Goal: Transaction & Acquisition: Book appointment/travel/reservation

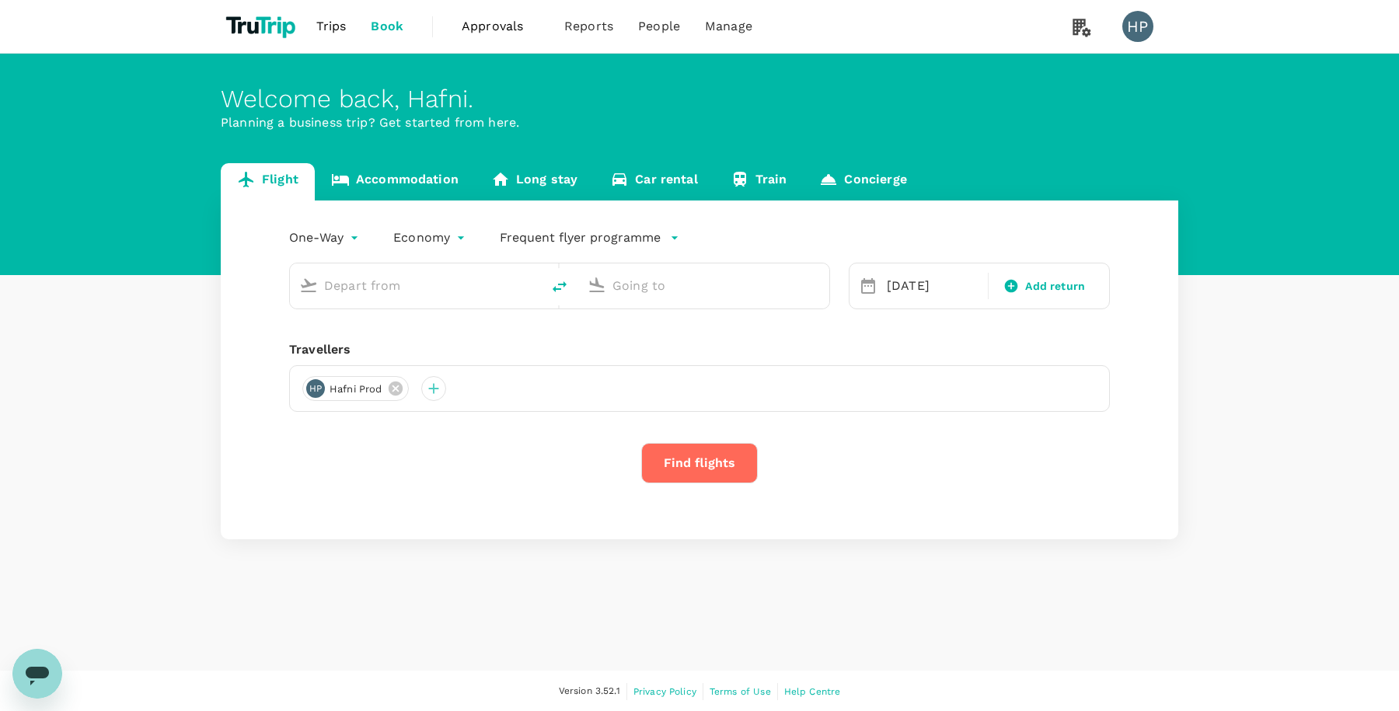
click at [391, 173] on link "Accommodation" at bounding box center [395, 181] width 160 height 37
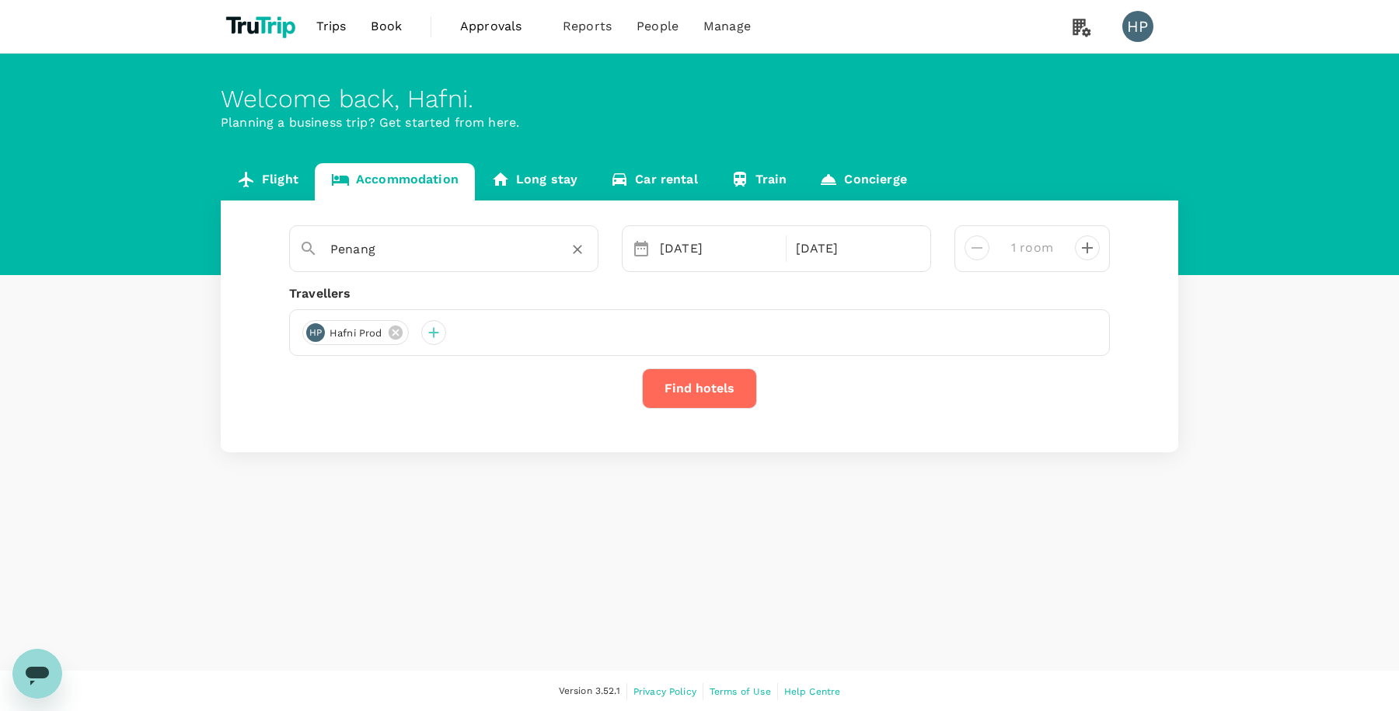
click at [393, 246] on input "Penang" at bounding box center [437, 249] width 215 height 24
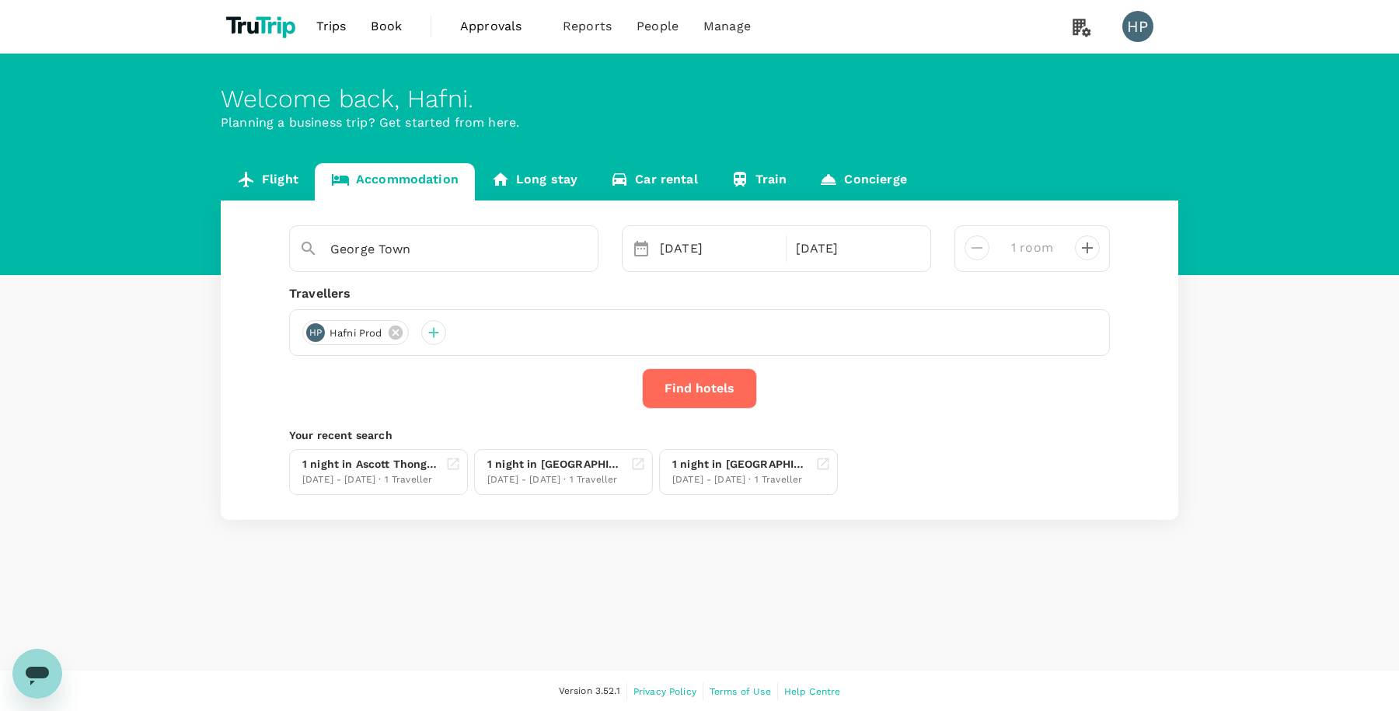
type input "[GEOGRAPHIC_DATA]"
click at [704, 385] on button "Find hotels" at bounding box center [699, 388] width 115 height 40
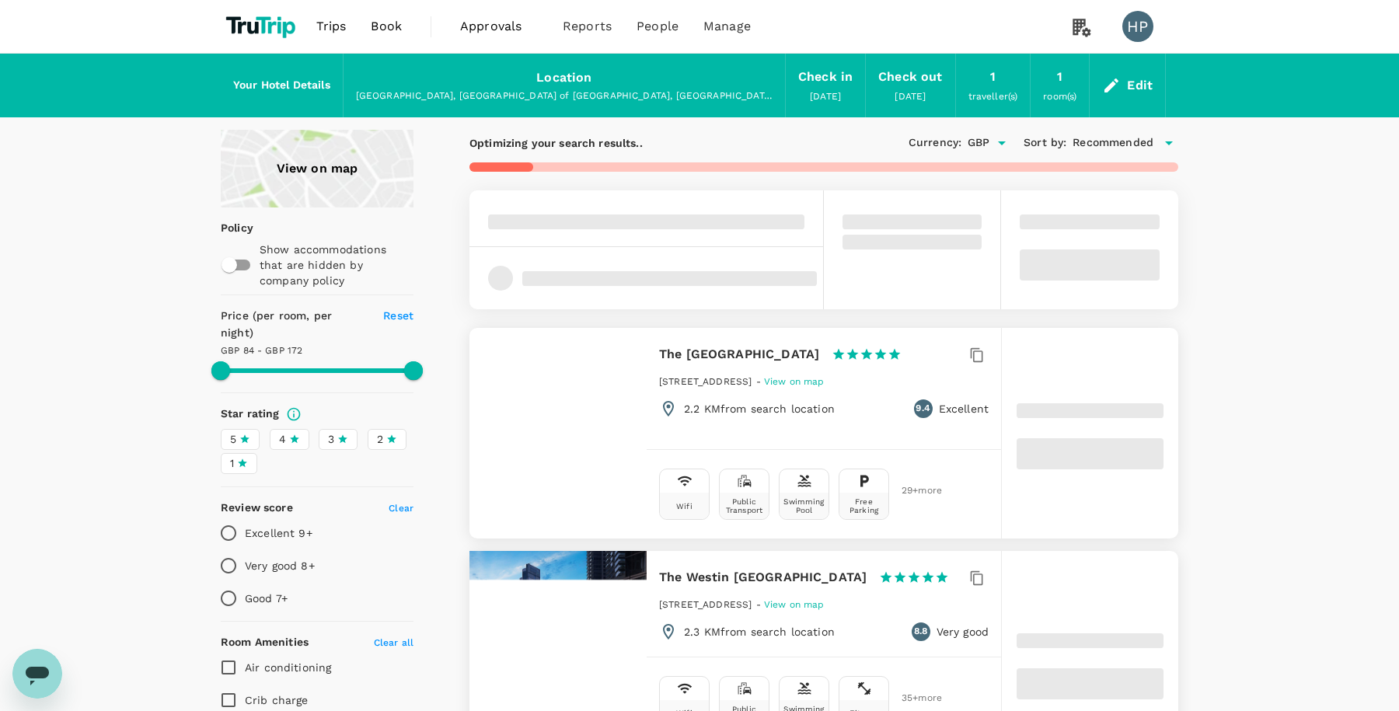
type input "295.11"
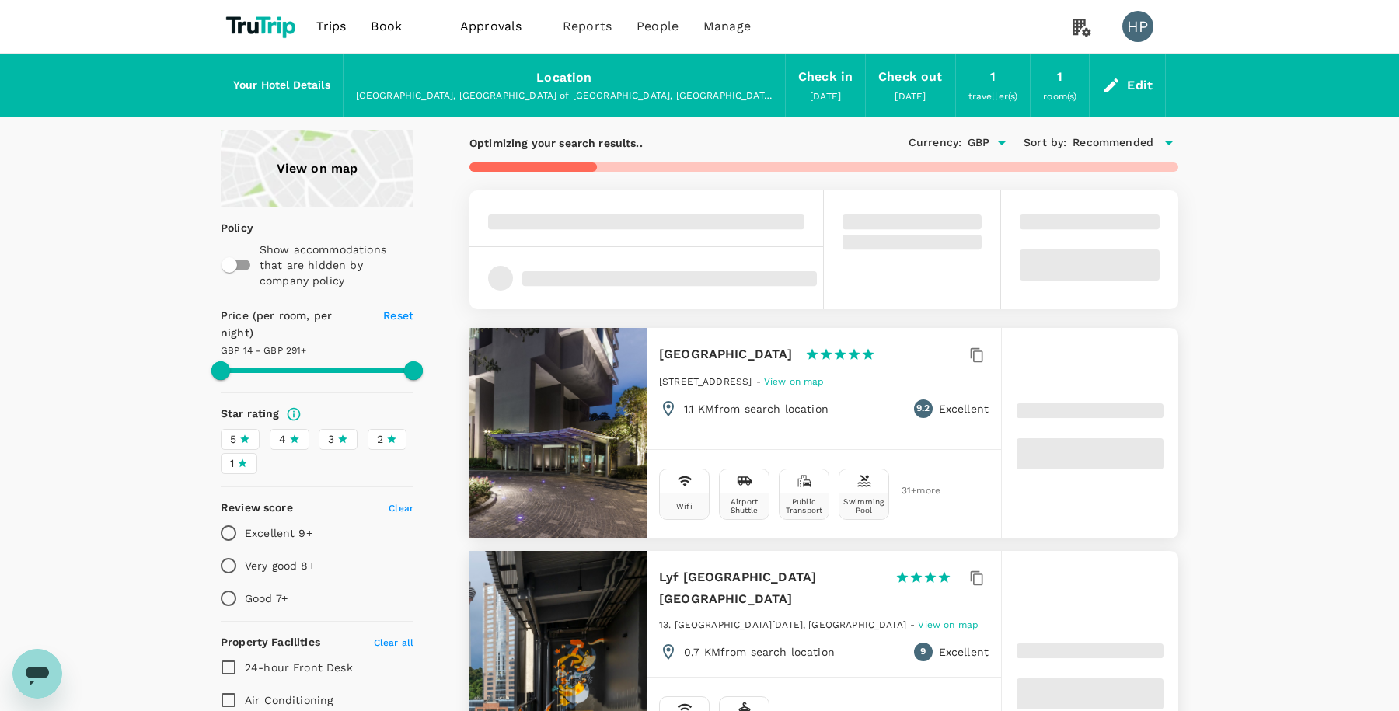
type input "24.11"
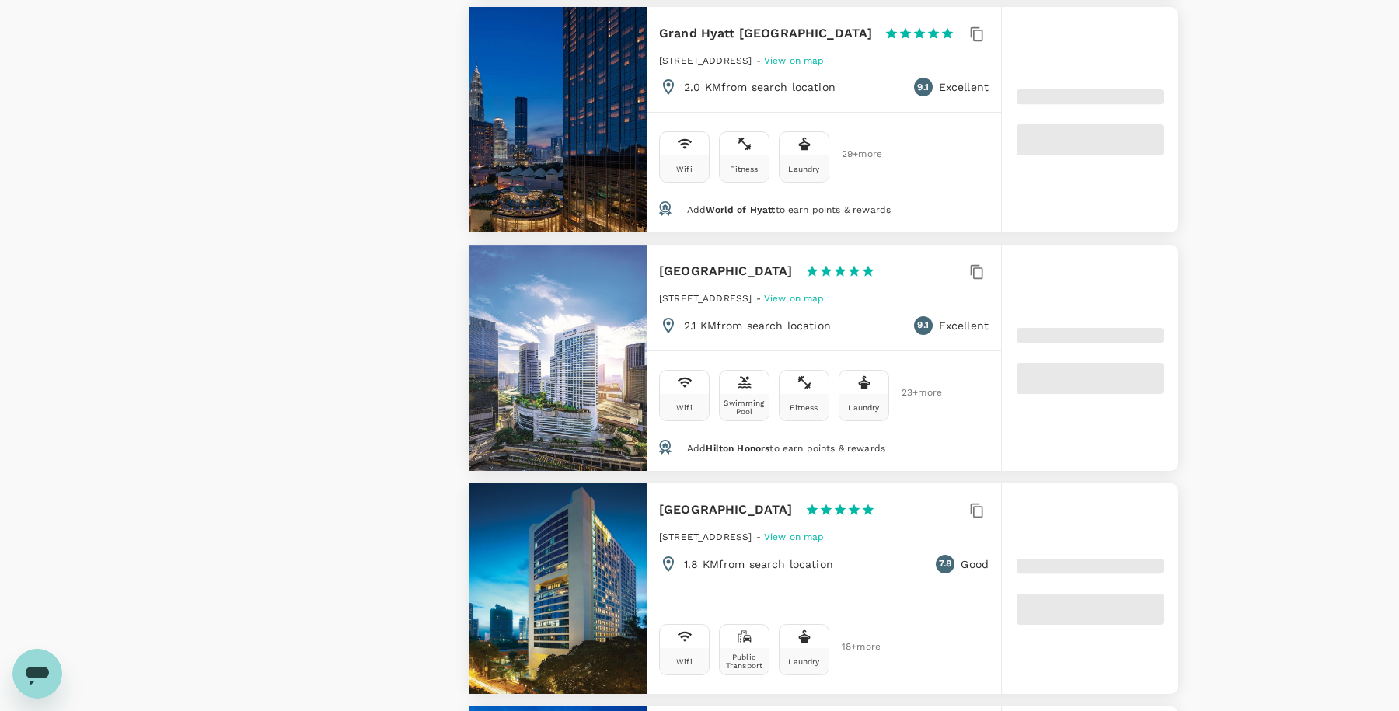
type input "499.55"
type input "15.55"
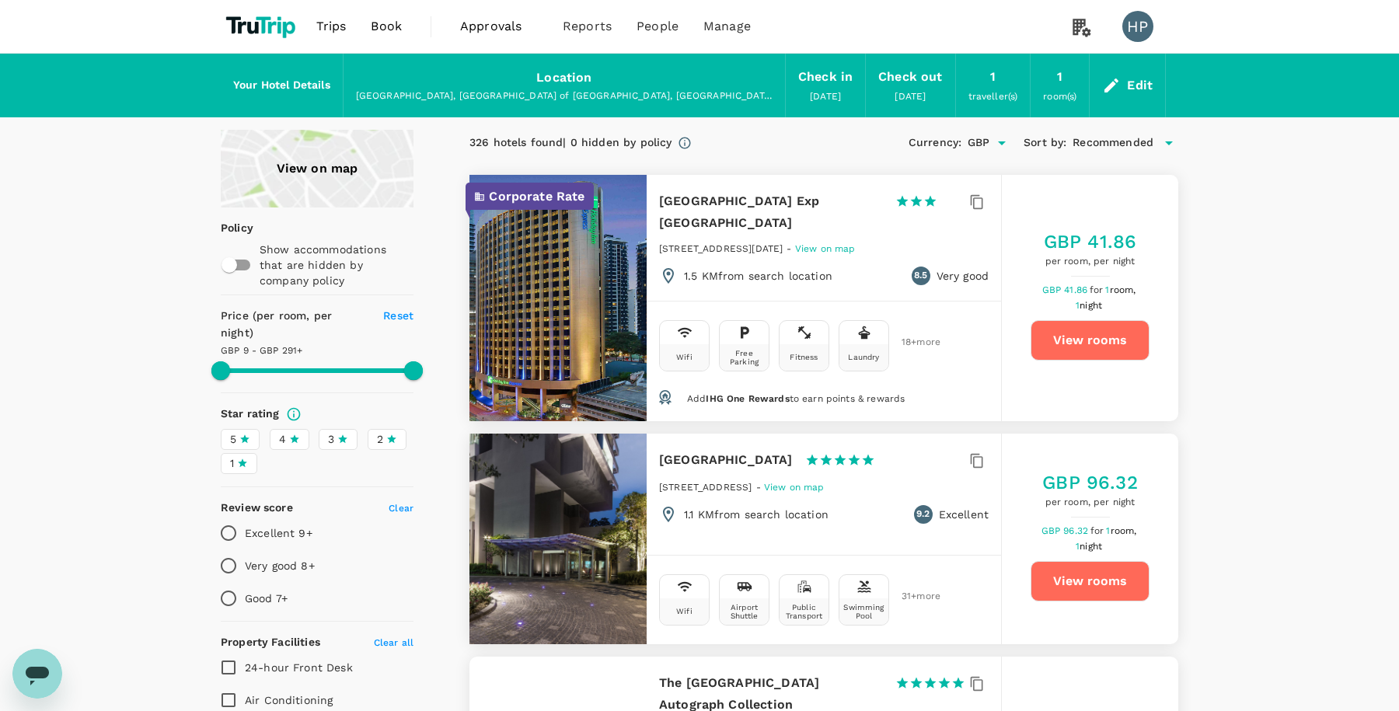
type input "499.55"
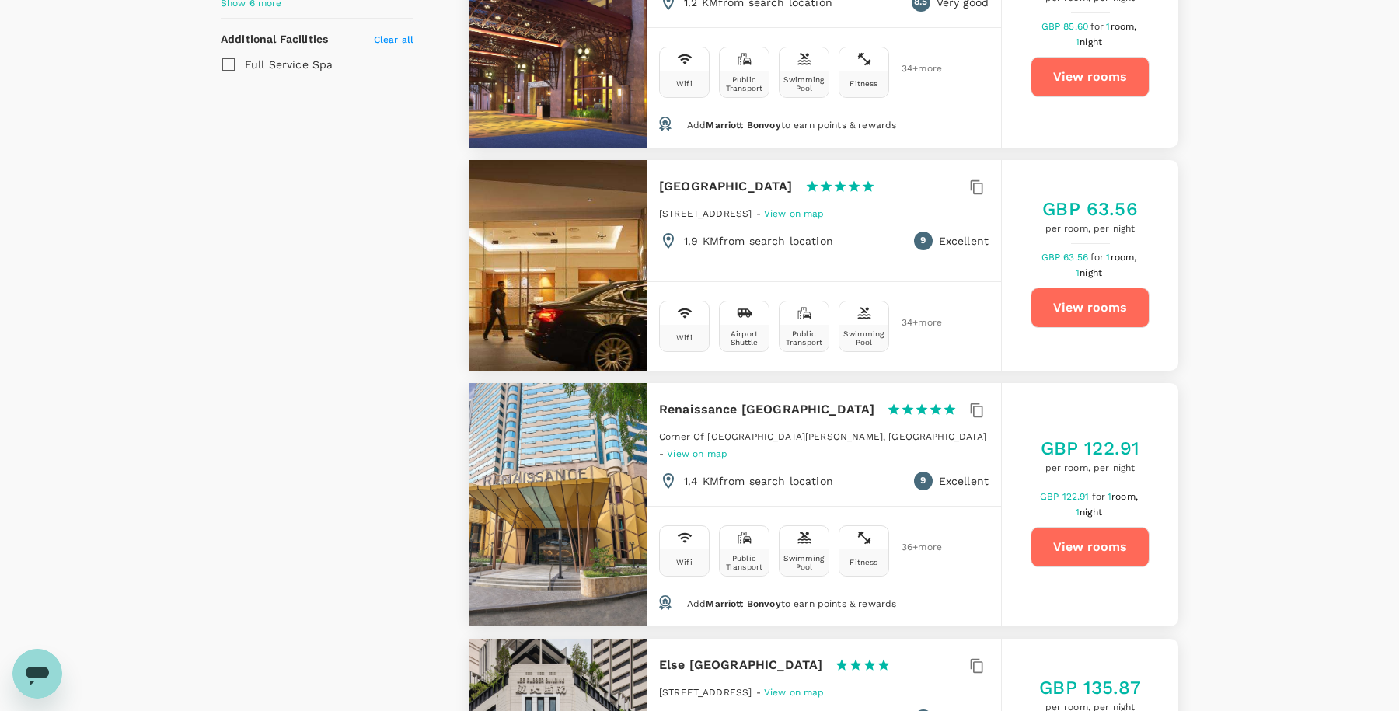
scroll to position [3864, 0]
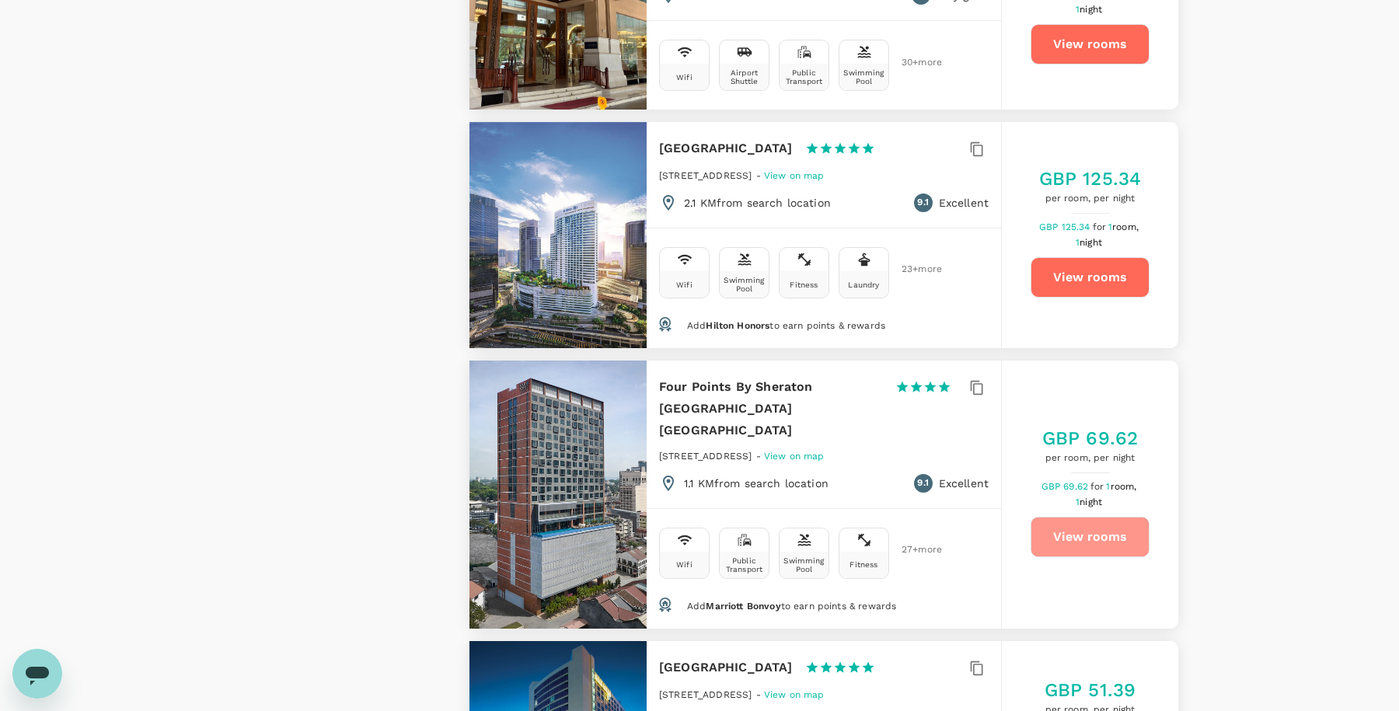
click at [1074, 517] on button "View rooms" at bounding box center [1090, 537] width 119 height 40
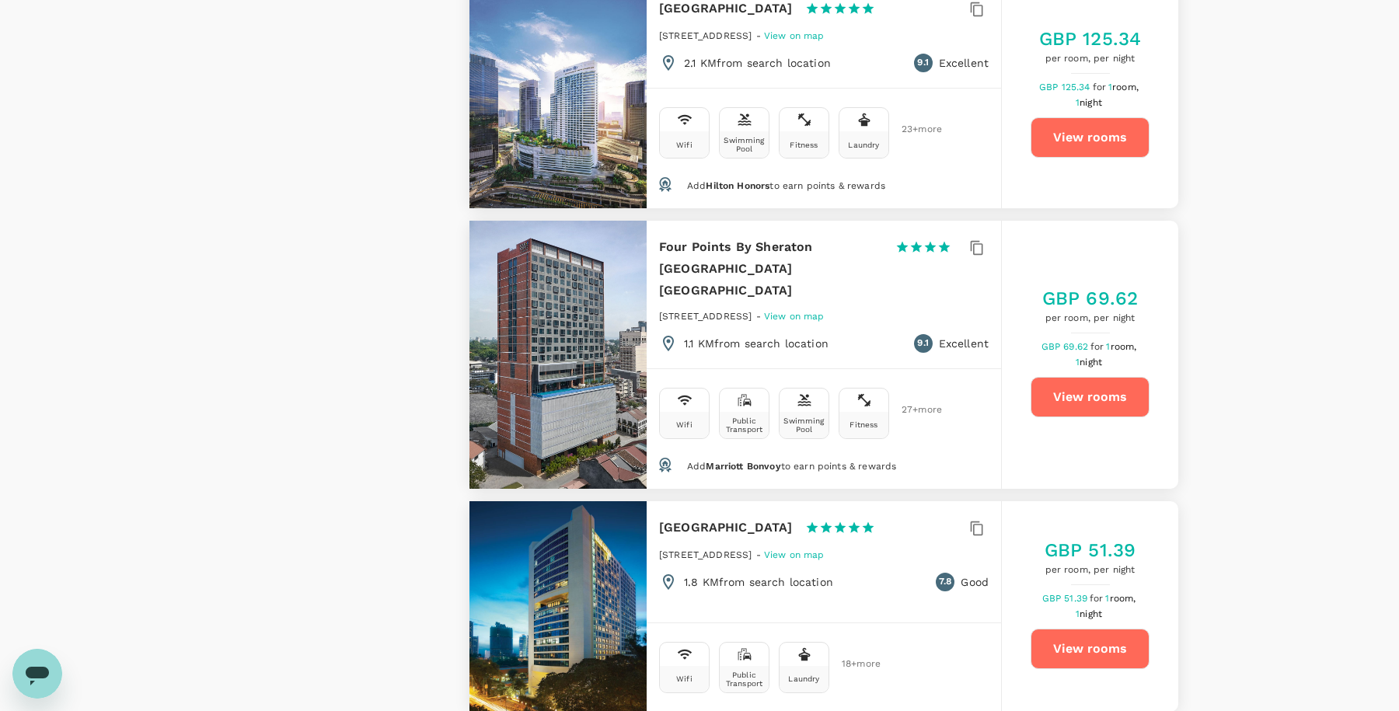
scroll to position [4005, 0]
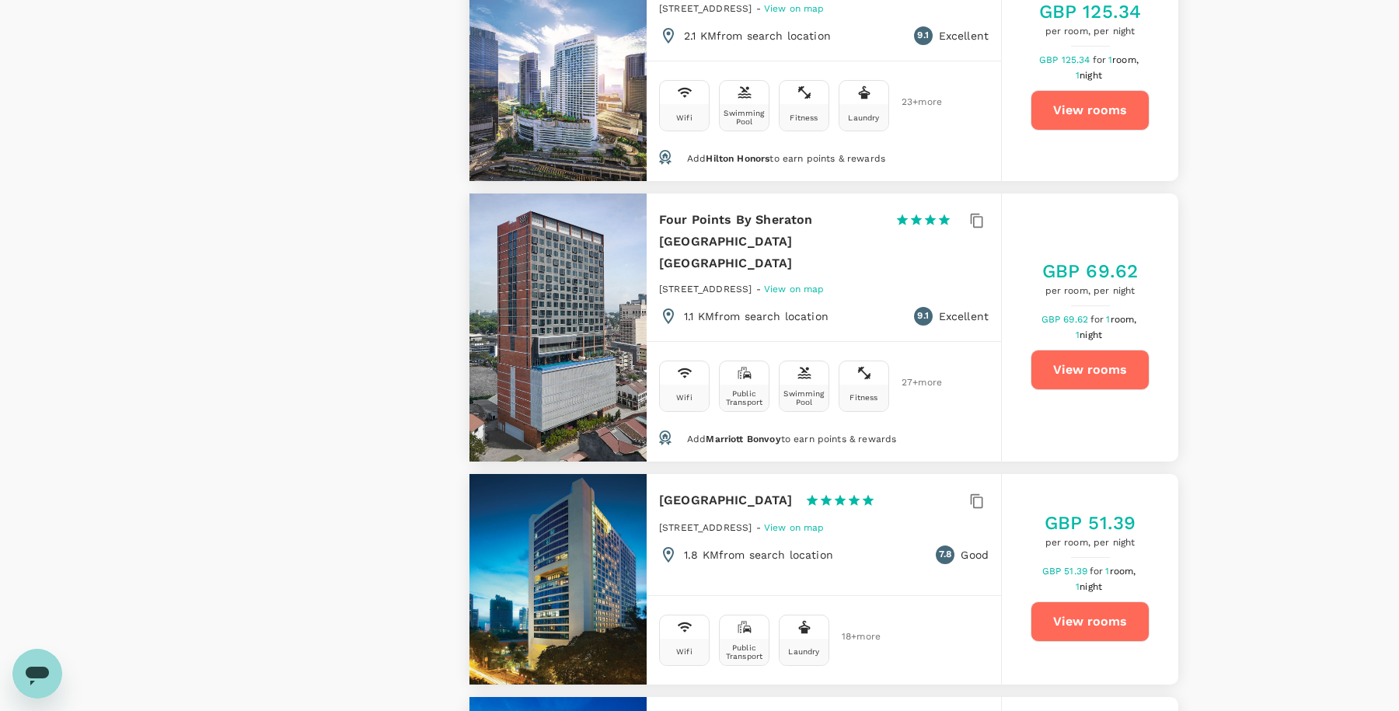
scroll to position [4032, 0]
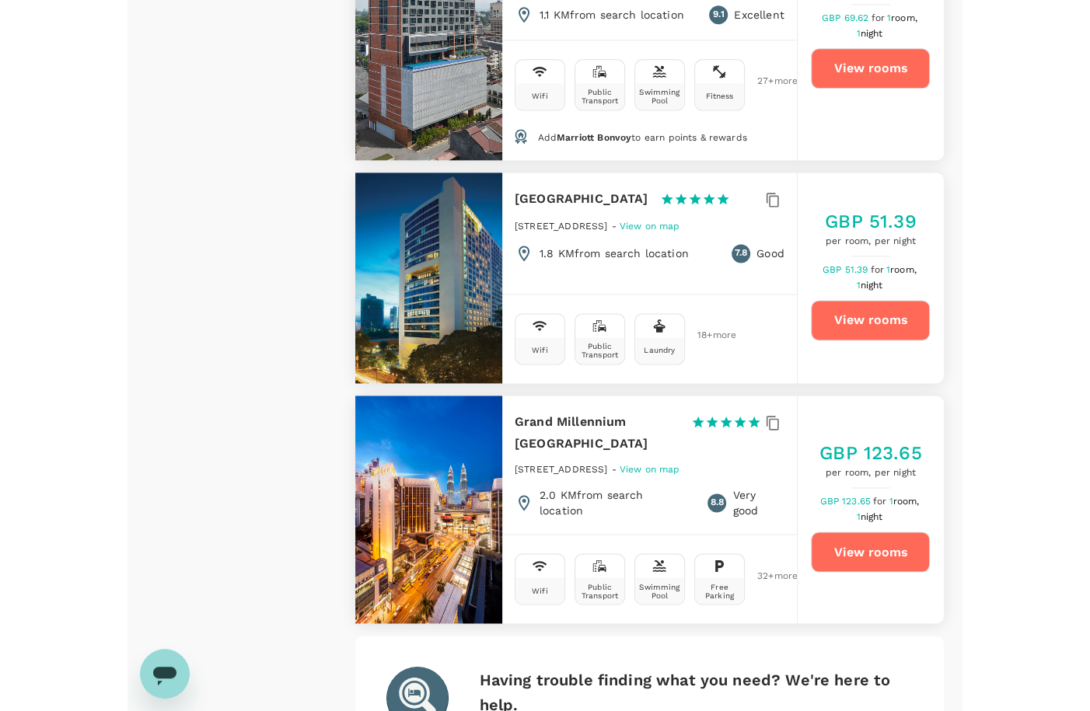
scroll to position [4183, 0]
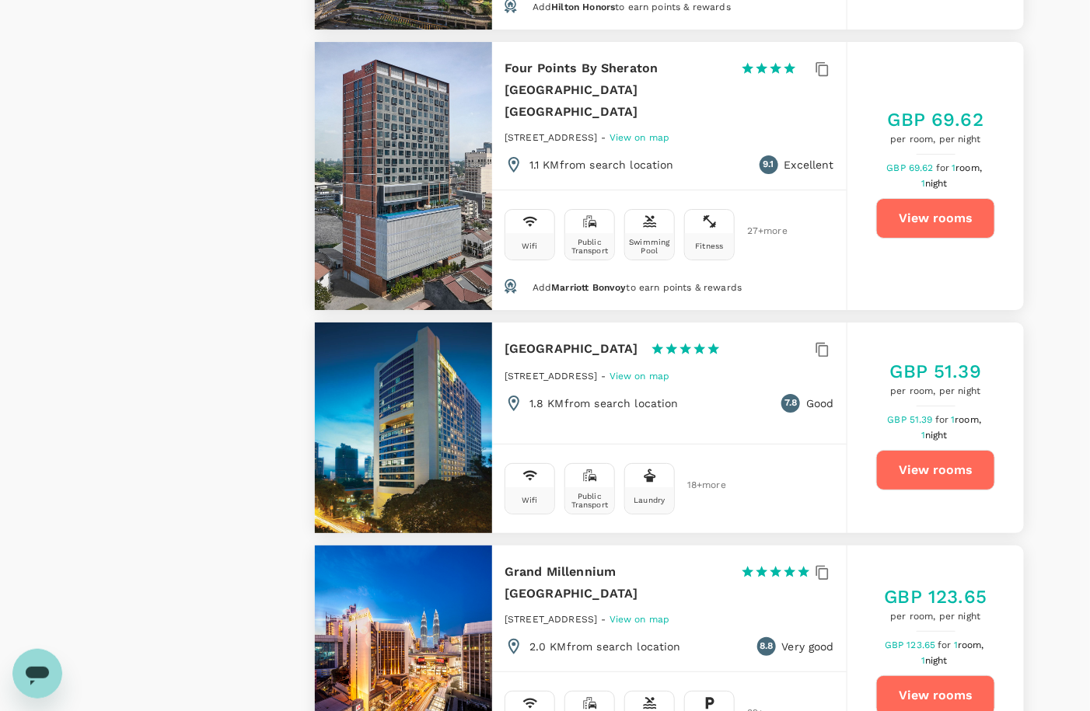
type input "499.55"
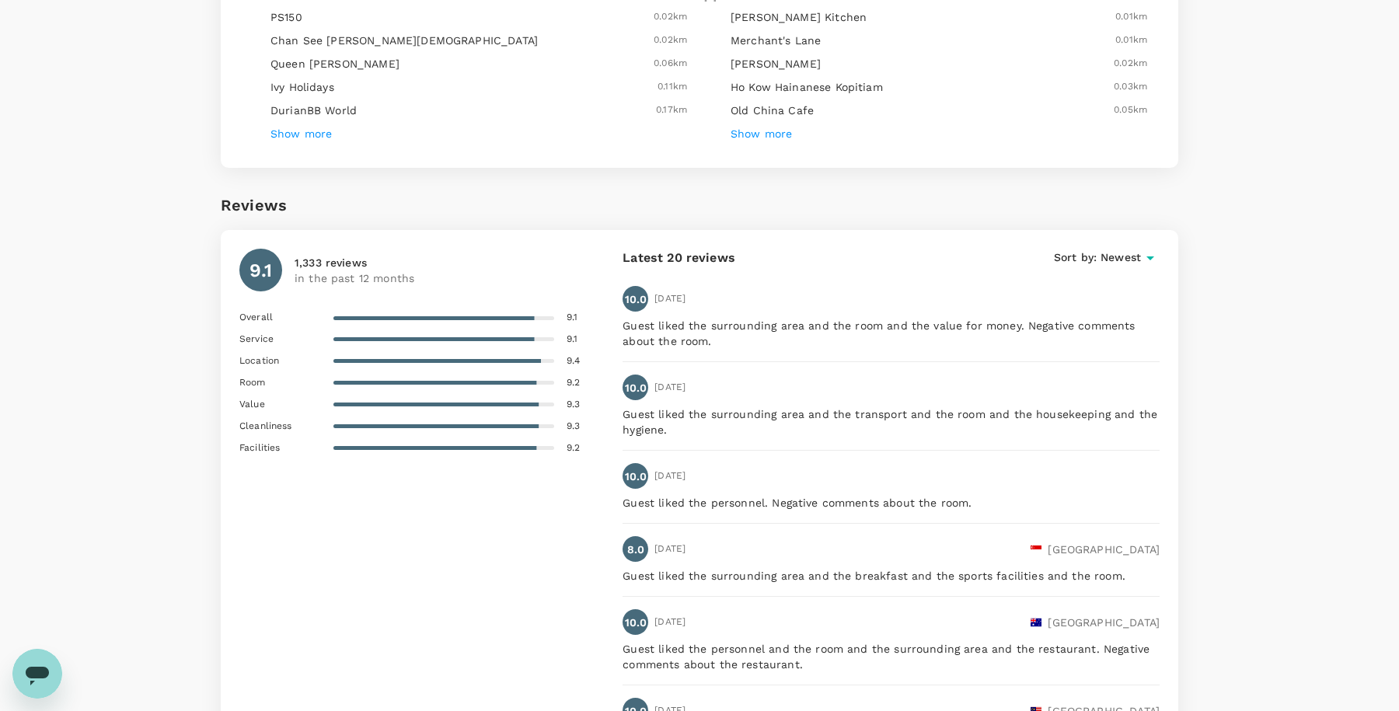
scroll to position [1895, 0]
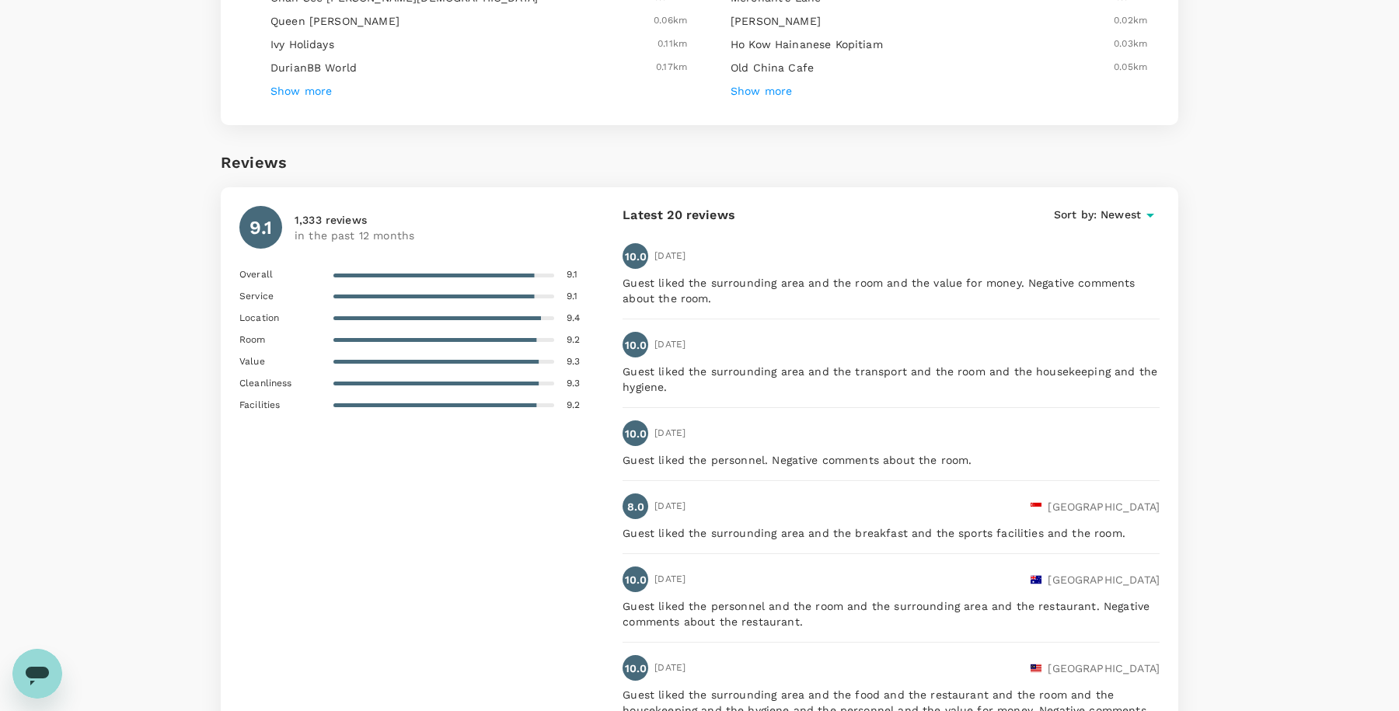
click at [321, 536] on div "9.1 1,333 reviews in the past 12 months Overall 9.1 Service 9.1 Location 9.4 Ro…" at bounding box center [430, 641] width 383 height 871
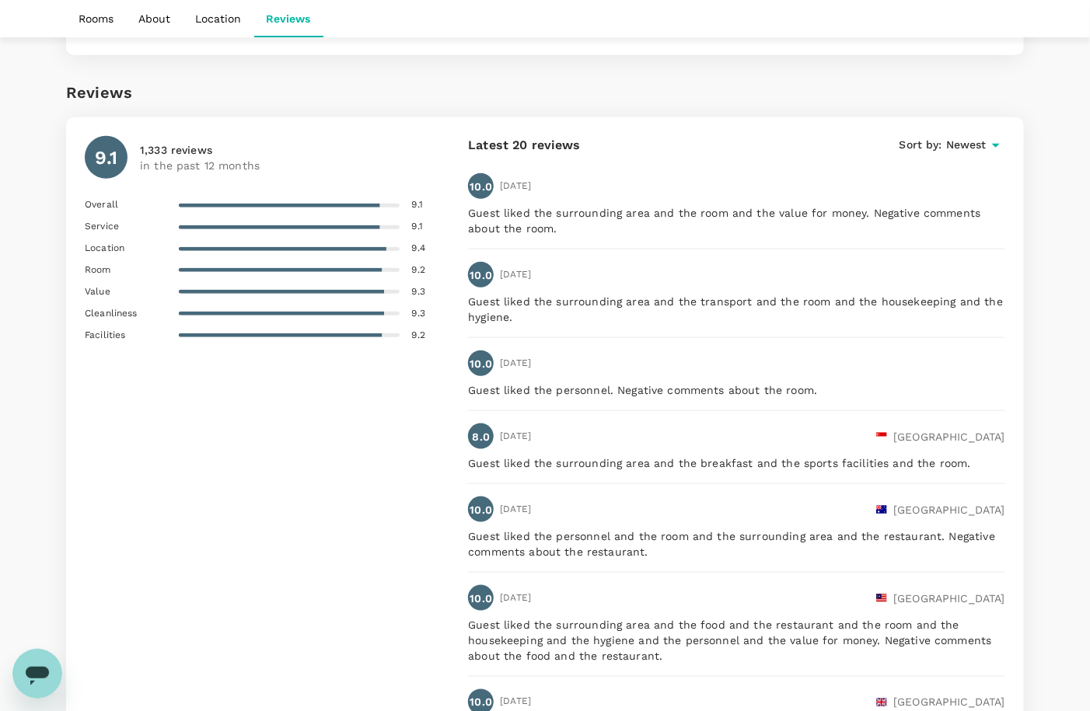
scroll to position [2585, 0]
